Goal: Task Accomplishment & Management: Complete application form

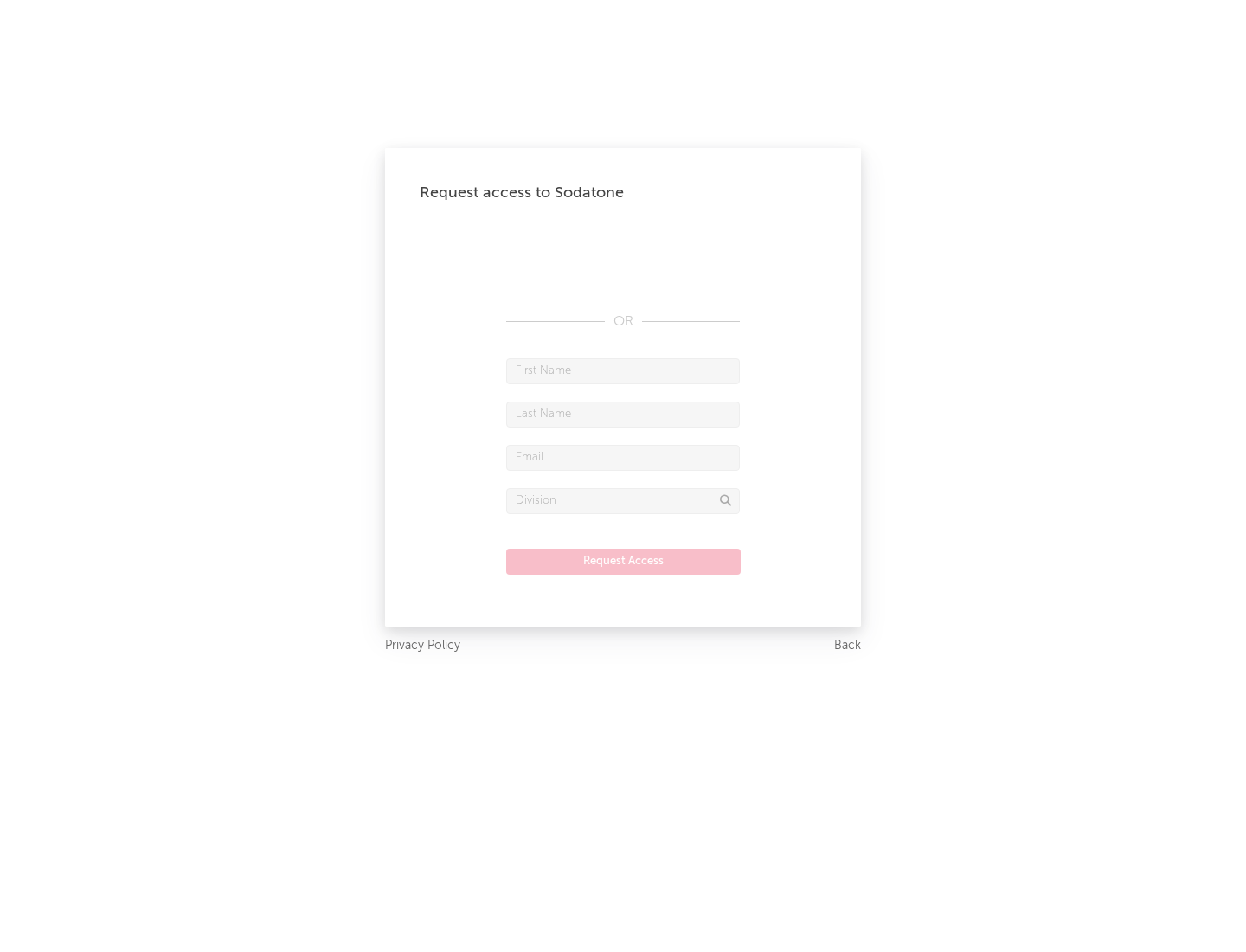
click at [623, 370] on input "text" at bounding box center [623, 371] width 234 height 26
type input "[PERSON_NAME]"
click at [623, 414] on input "text" at bounding box center [623, 414] width 234 height 26
type input "[PERSON_NAME]"
click at [623, 456] on input "text" at bounding box center [623, 458] width 234 height 26
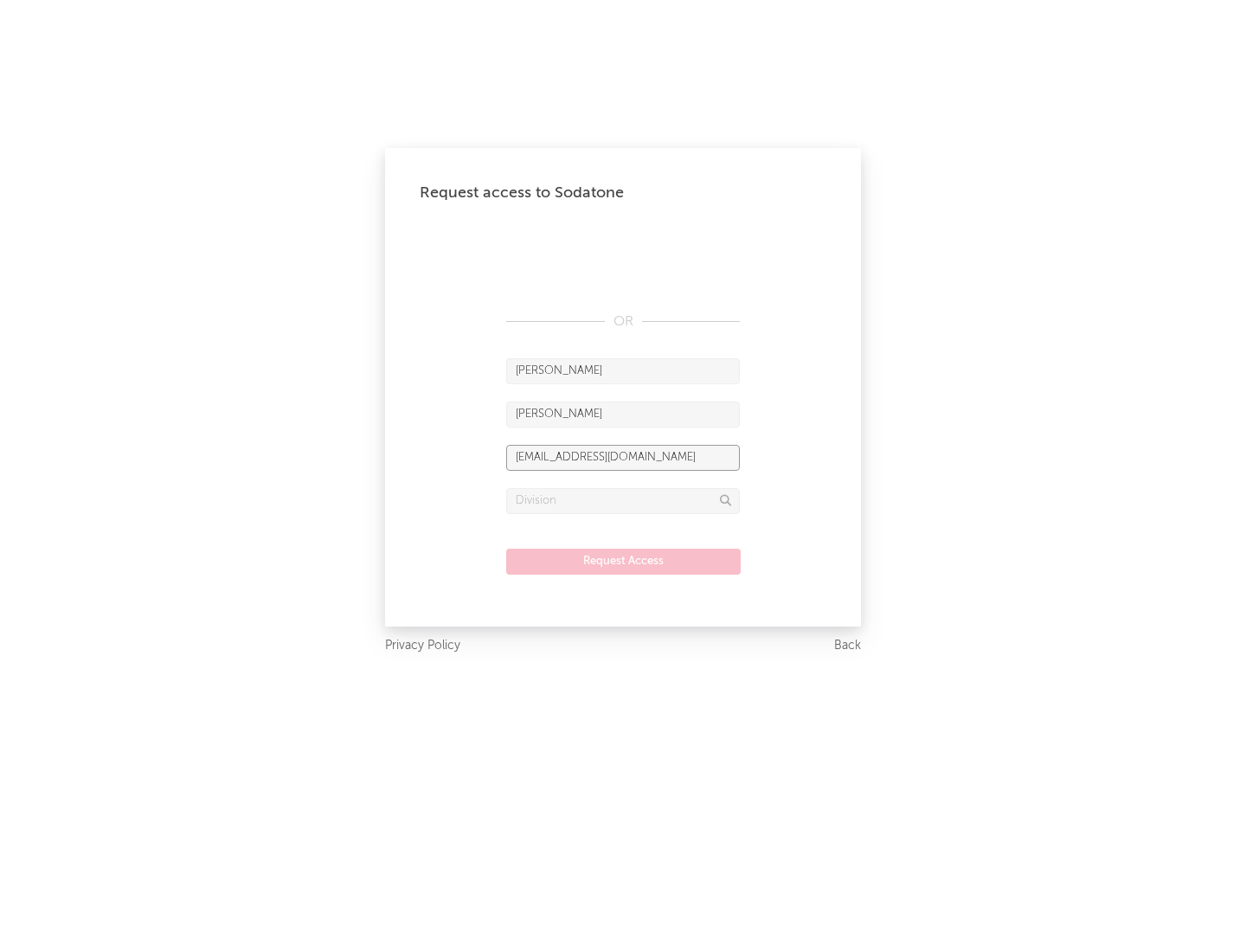
type input "[EMAIL_ADDRESS][DOMAIN_NAME]"
click at [623, 500] on input "text" at bounding box center [623, 501] width 234 height 26
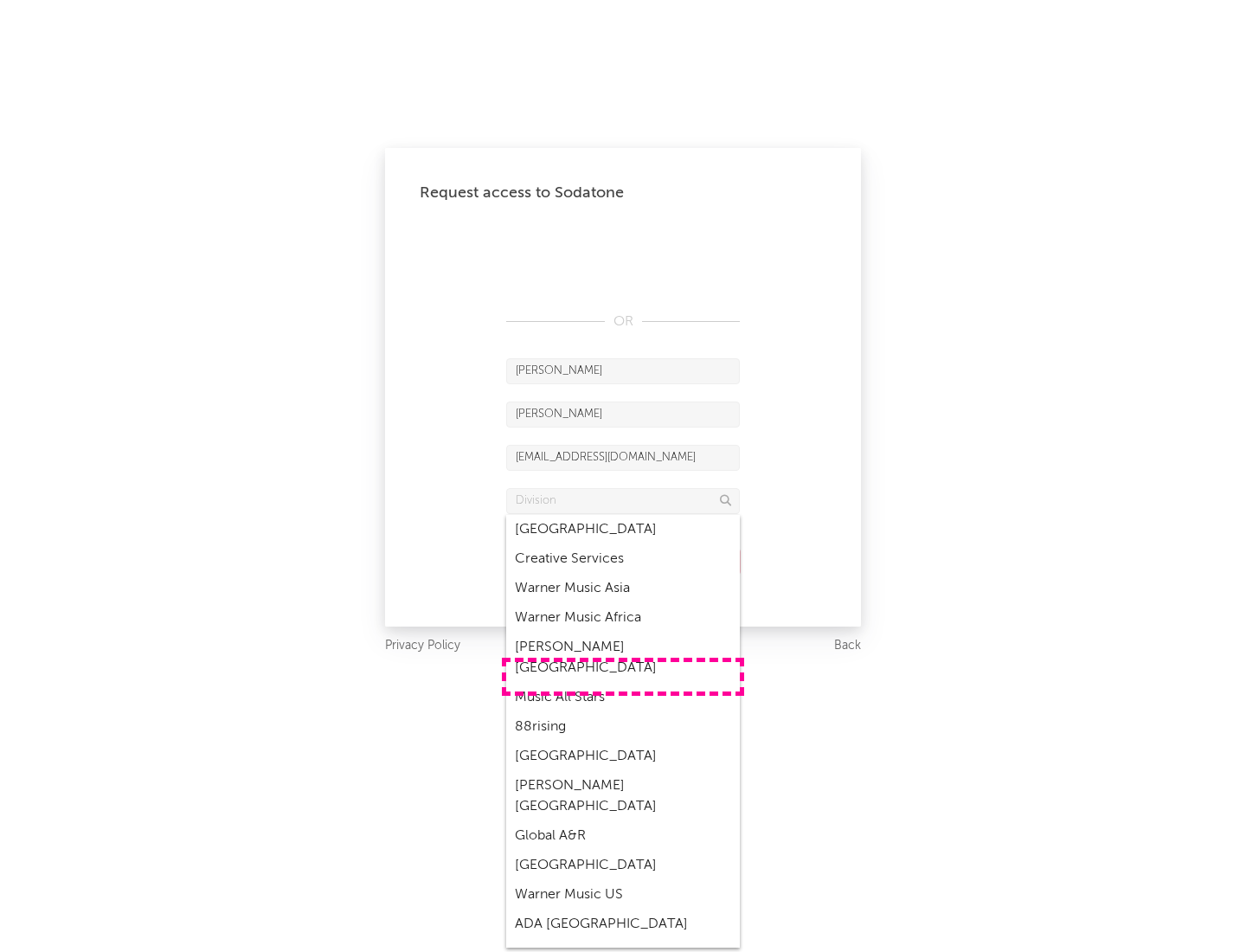
click at [623, 682] on div "Music All Stars" at bounding box center [623, 697] width 234 height 30
type input "Music All Stars"
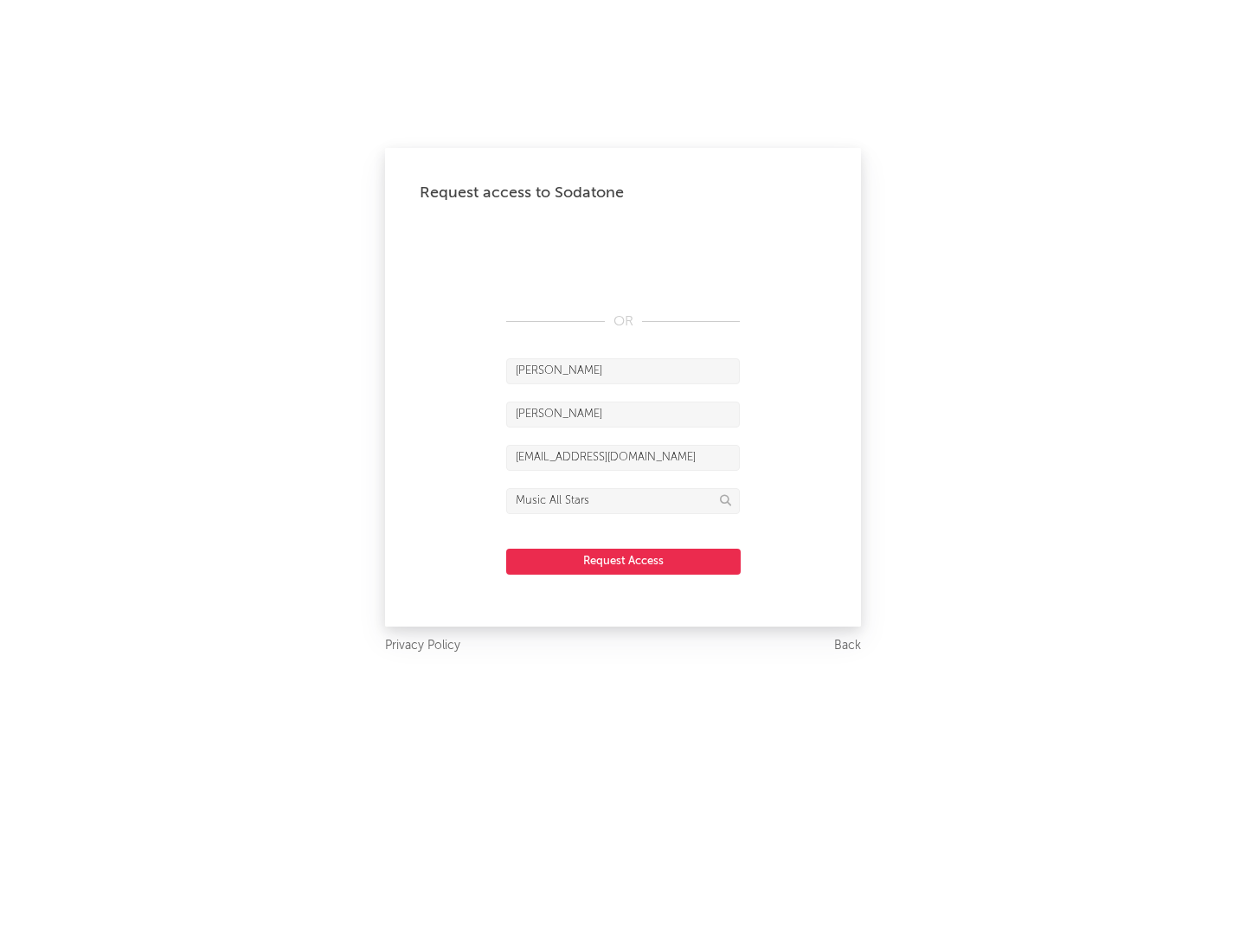
click at [623, 560] on button "Request Access" at bounding box center [623, 562] width 235 height 26
